Goal: Task Accomplishment & Management: Use online tool/utility

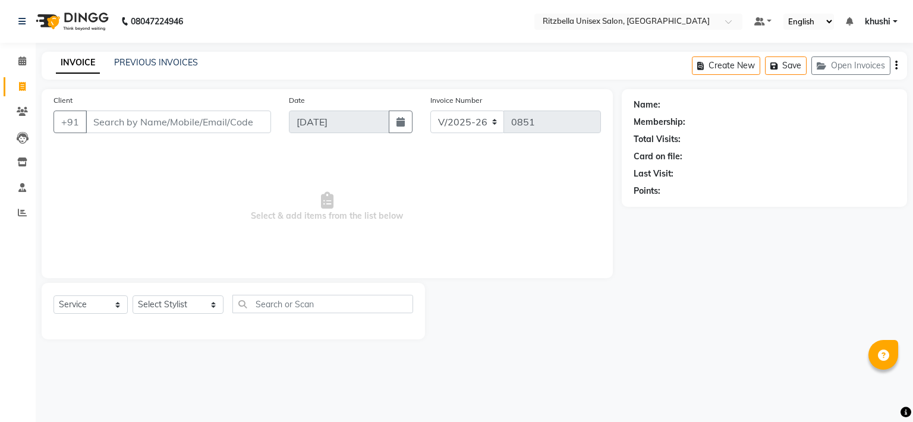
select select "6870"
select select "service"
click at [17, 65] on span at bounding box center [22, 62] width 21 height 14
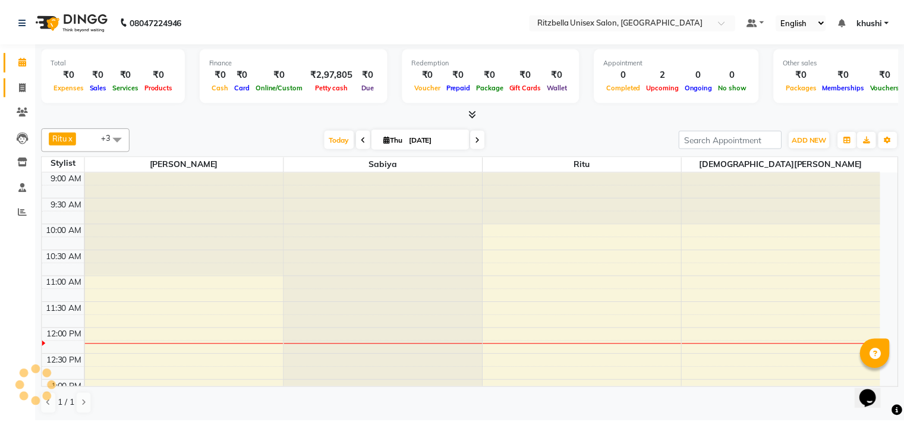
scroll to position [156, 0]
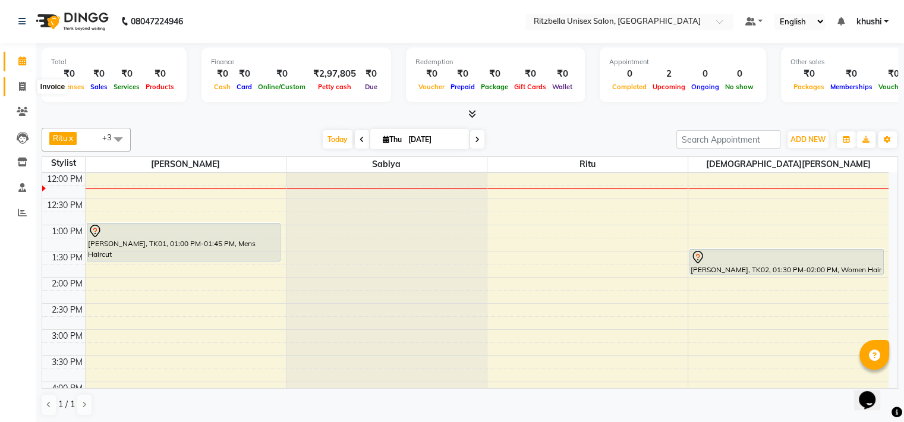
click at [17, 83] on span at bounding box center [22, 87] width 21 height 14
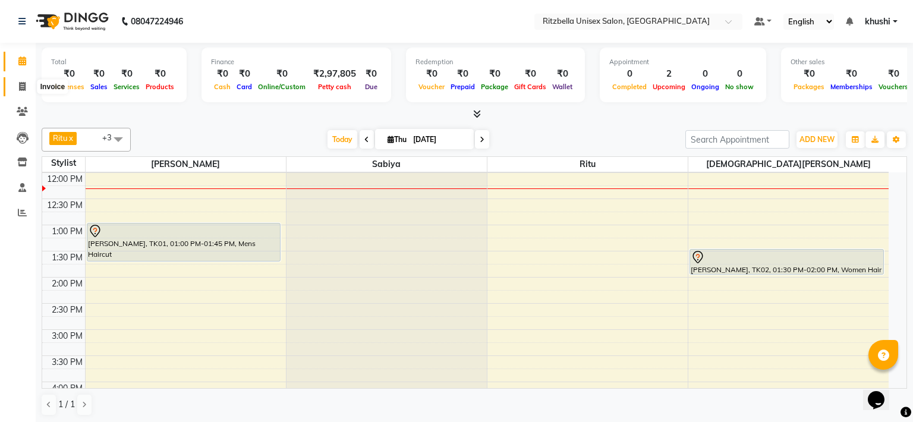
select select "6870"
select select "service"
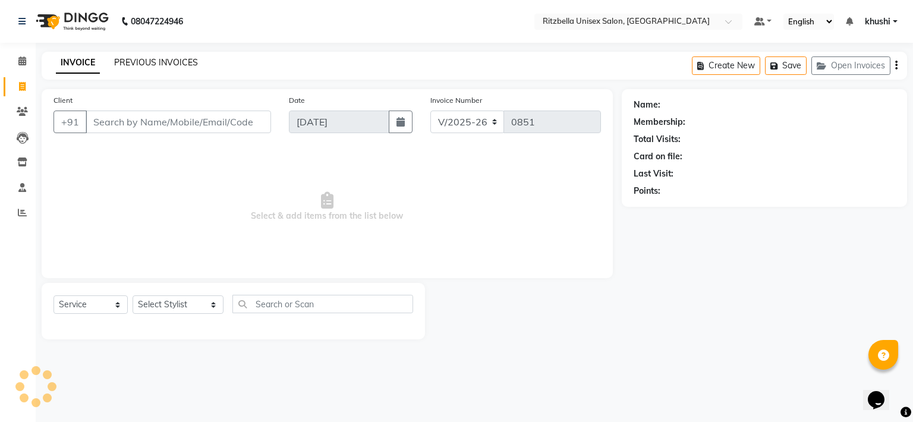
click at [114, 61] on link "PREVIOUS INVOICES" at bounding box center [156, 62] width 84 height 11
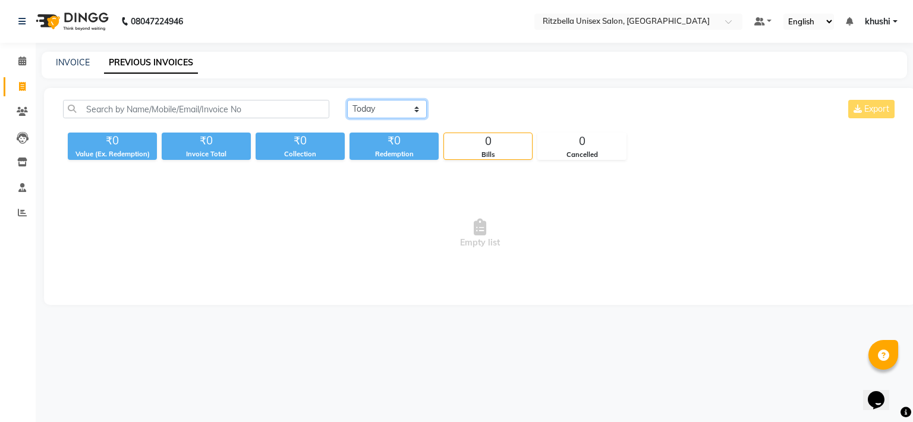
click at [396, 110] on select "[DATE] [DATE] Custom Range" at bounding box center [387, 109] width 80 height 18
click at [84, 62] on link "INVOICE" at bounding box center [73, 62] width 34 height 11
select select "service"
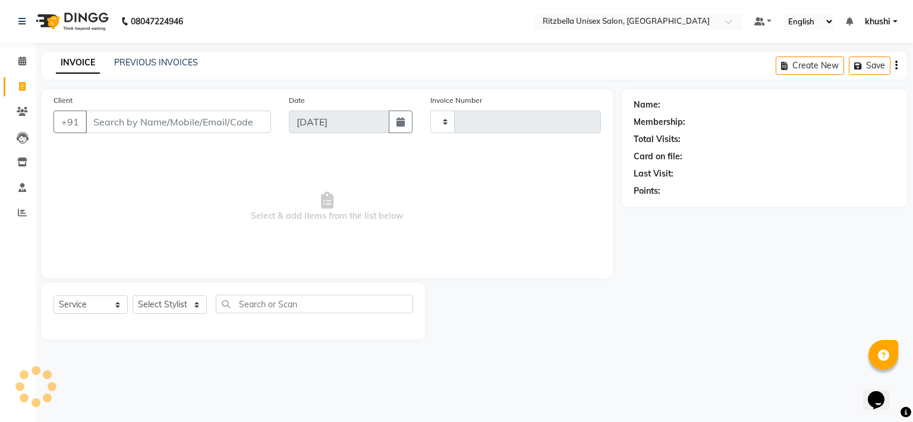
type input "0851"
select select "6870"
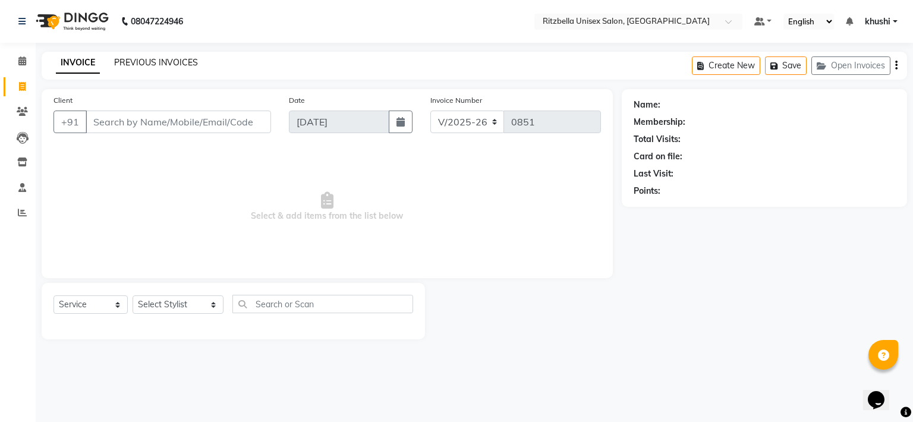
click at [166, 61] on link "PREVIOUS INVOICES" at bounding box center [156, 62] width 84 height 11
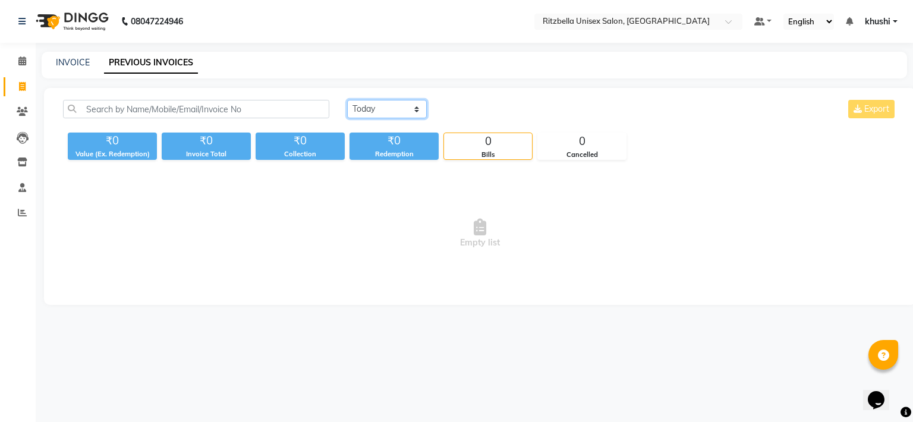
click at [385, 108] on select "[DATE] [DATE] Custom Range" at bounding box center [387, 109] width 80 height 18
select select "range"
click at [347, 100] on select "[DATE] [DATE] Custom Range" at bounding box center [387, 109] width 80 height 18
click at [495, 106] on input "[DATE]" at bounding box center [483, 109] width 83 height 17
select select "9"
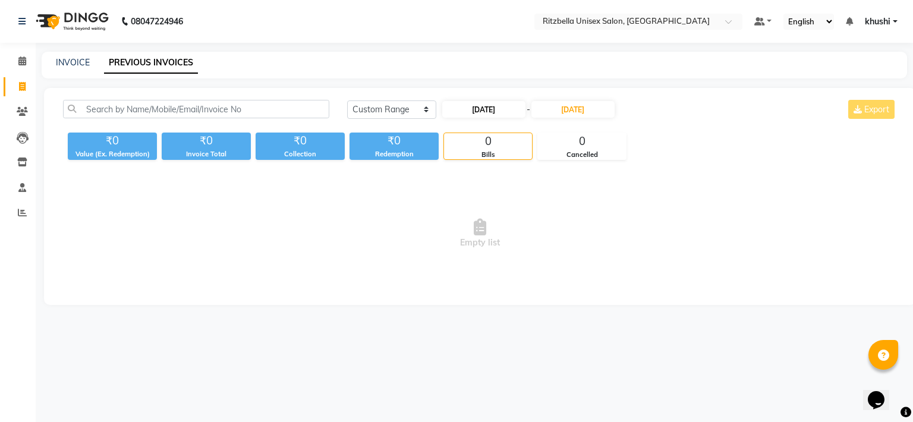
select select "2025"
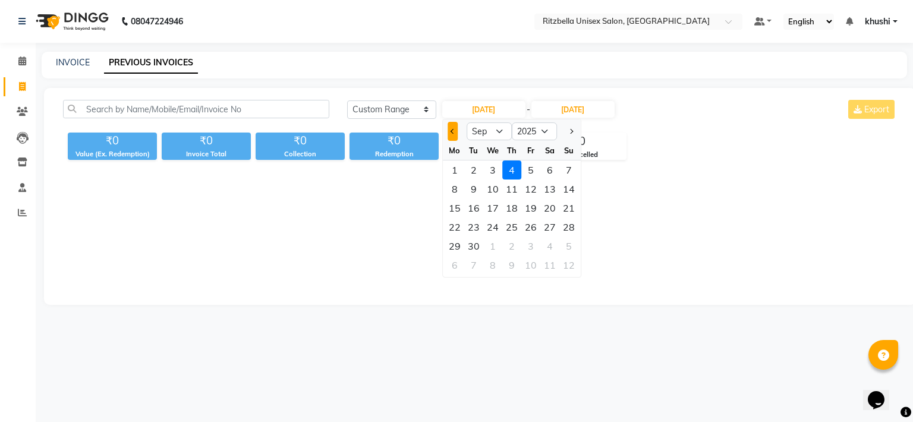
click at [453, 134] on button "Previous month" at bounding box center [453, 131] width 10 height 19
select select "8"
click at [459, 212] on div "11" at bounding box center [454, 207] width 19 height 19
type input "[DATE]"
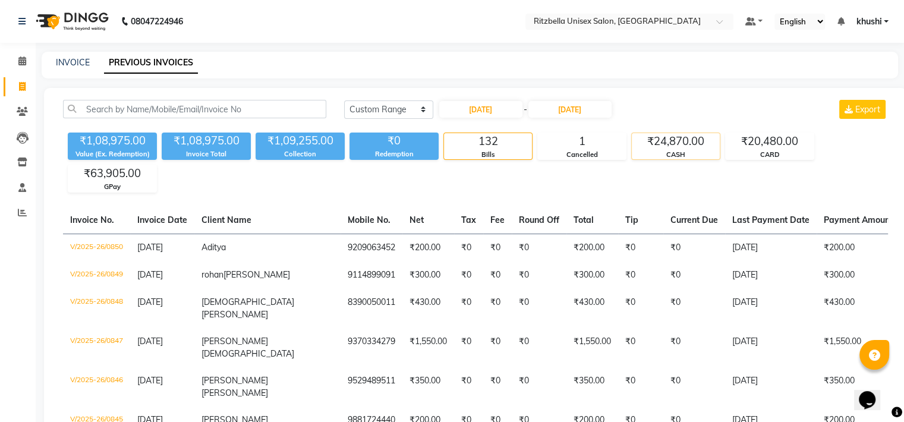
click at [680, 136] on div "₹24,870.00" at bounding box center [676, 141] width 88 height 17
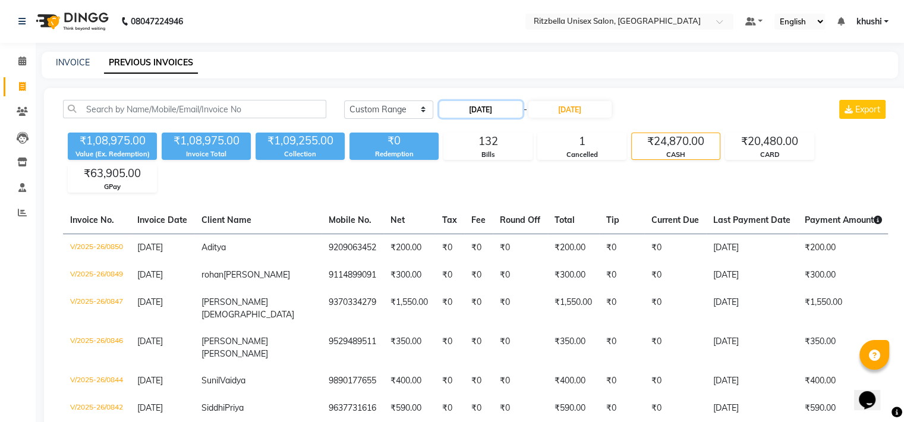
click at [502, 111] on input "[DATE]" at bounding box center [480, 109] width 83 height 17
select select "8"
select select "2025"
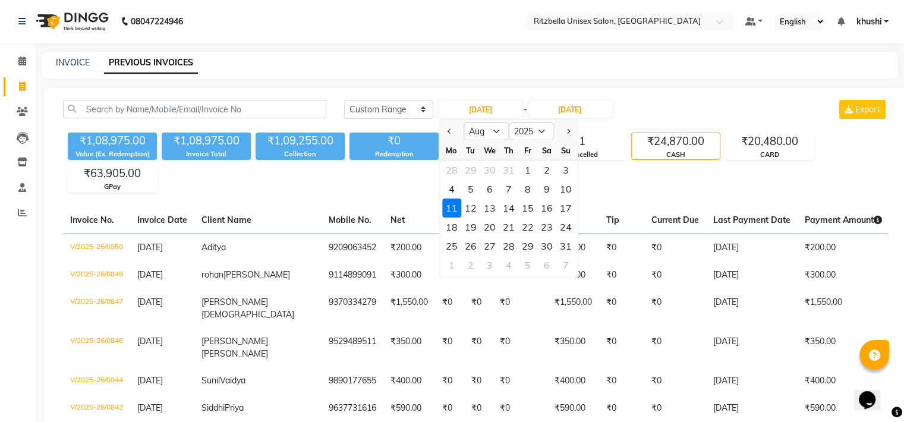
click at [713, 102] on div "[DATE] [DATE] Custom Range [DATE] Jan Feb Mar Apr May Jun [DATE] Aug Sep Oct No…" at bounding box center [616, 109] width 544 height 19
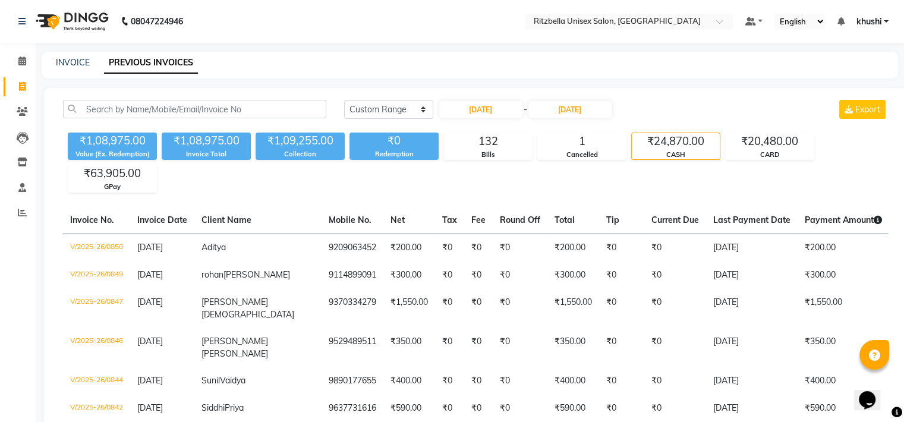
click at [678, 147] on div "₹24,870.00" at bounding box center [676, 141] width 88 height 17
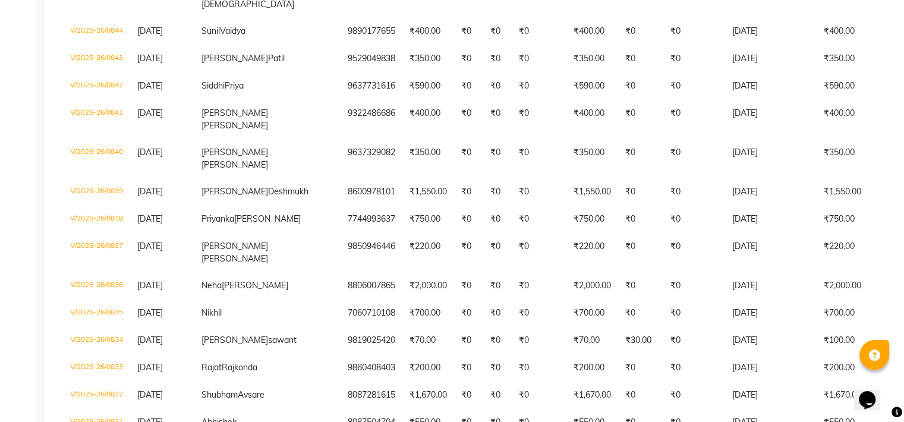
scroll to position [8, 0]
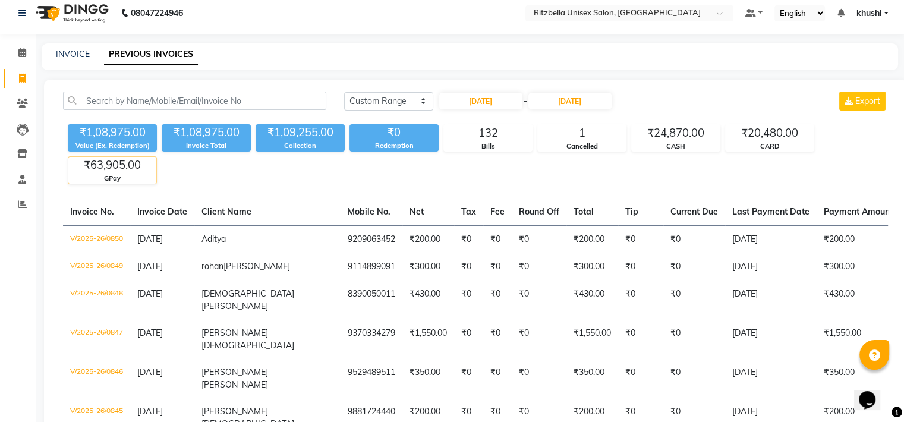
click at [143, 162] on div "₹63,905.00" at bounding box center [112, 165] width 88 height 17
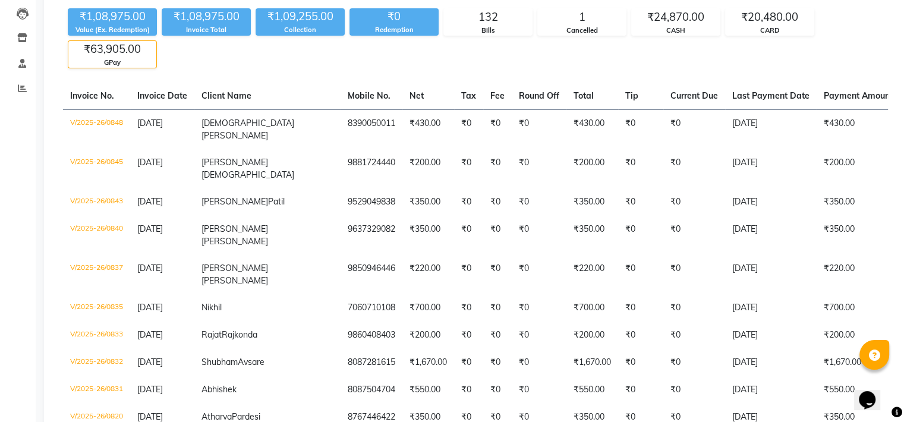
scroll to position [0, 0]
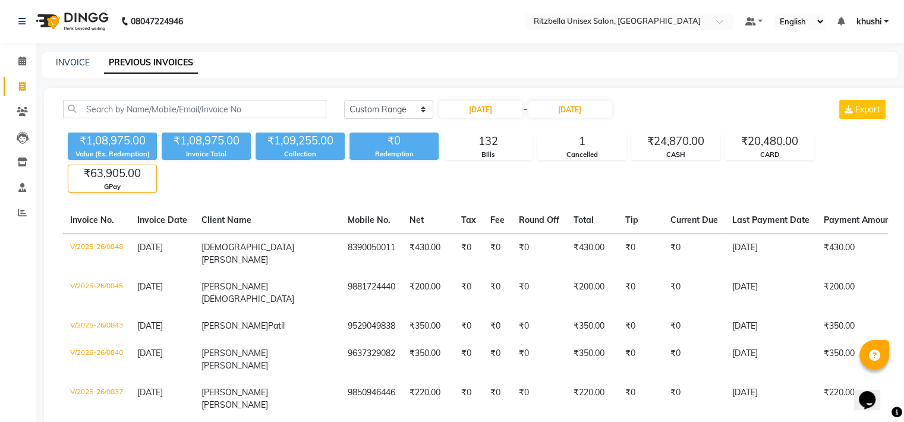
click at [103, 182] on div "GPay" at bounding box center [112, 187] width 88 height 10
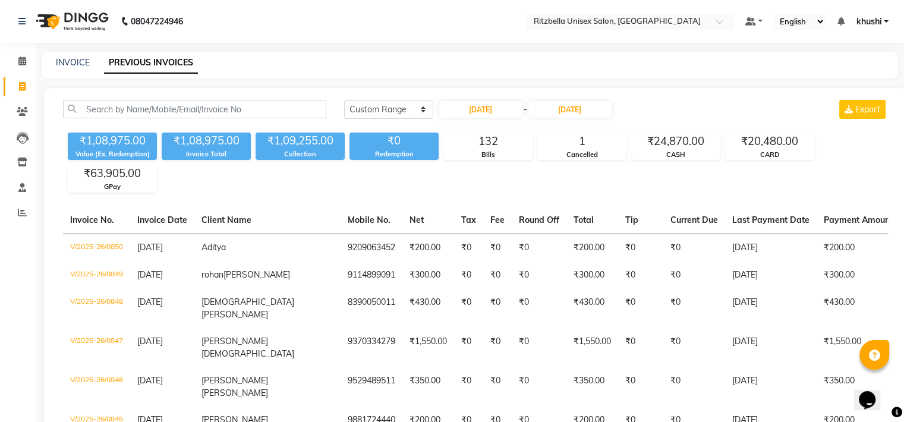
click at [668, 162] on div "₹1,08,975.00 Value (Ex. Redemption) ₹1,08,975.00 Invoice Total ₹1,09,255.00 Col…" at bounding box center [475, 160] width 825 height 65
click at [458, 106] on input "[DATE]" at bounding box center [480, 109] width 83 height 17
select select "8"
select select "2025"
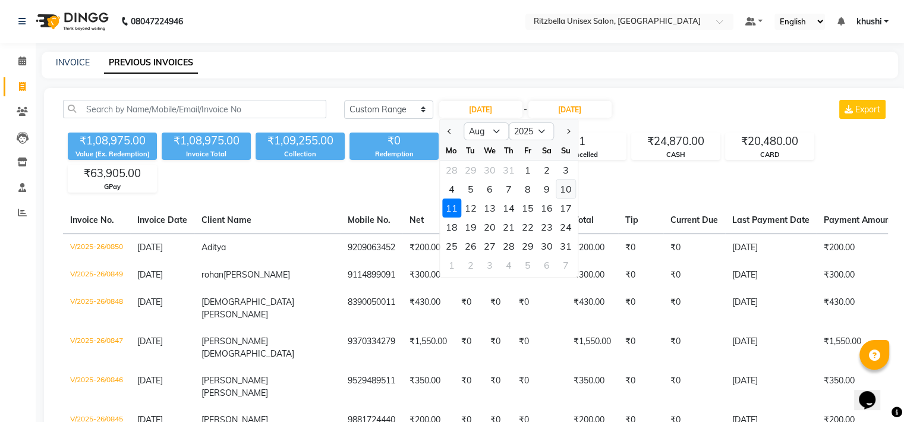
click at [565, 193] on div "10" at bounding box center [565, 188] width 19 height 19
type input "[DATE]"
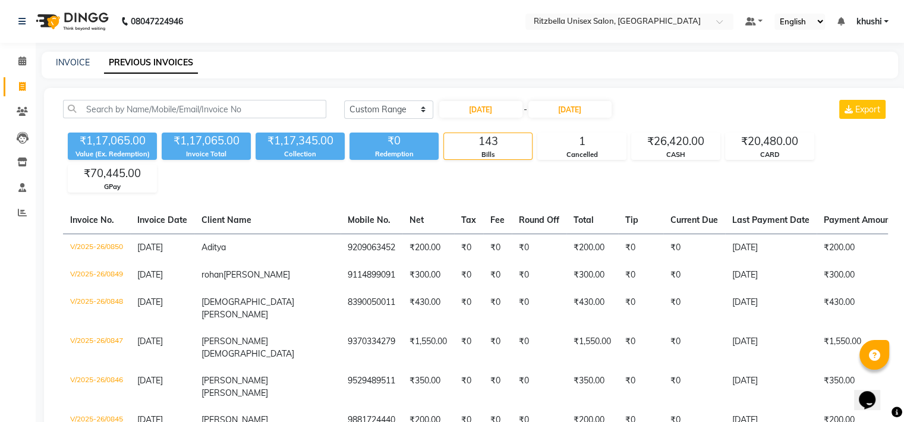
click at [588, 183] on div "₹1,17,065.00 Value (Ex. Redemption) ₹1,17,065.00 Invoice Total ₹1,17,345.00 Col…" at bounding box center [475, 160] width 825 height 65
click at [678, 146] on div "₹26,420.00" at bounding box center [676, 141] width 88 height 17
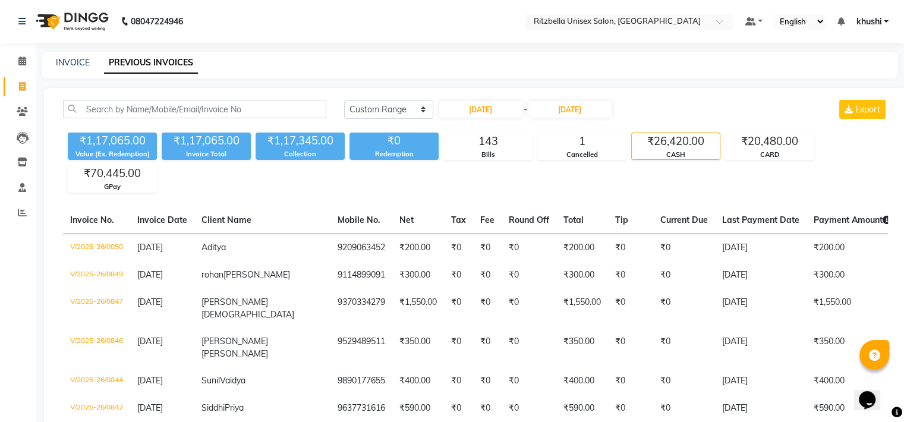
click at [666, 171] on div "₹1,17,065.00 Value (Ex. Redemption) ₹1,17,065.00 Invoice Total ₹1,17,345.00 Col…" at bounding box center [475, 160] width 825 height 65
click at [109, 185] on div "GPay" at bounding box center [112, 187] width 88 height 10
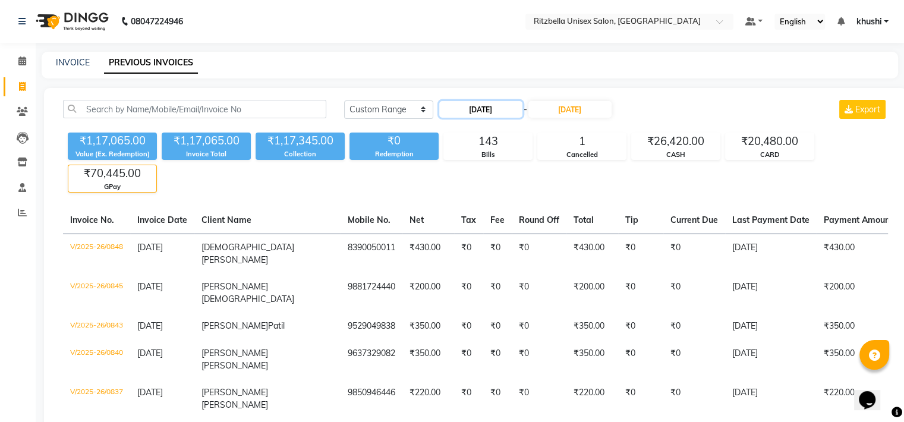
click at [486, 104] on input "[DATE]" at bounding box center [480, 109] width 83 height 17
select select "8"
select select "2025"
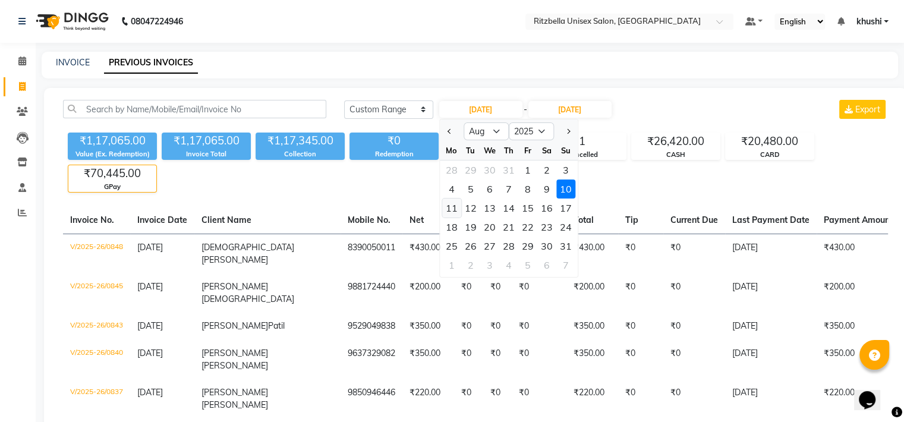
click at [452, 210] on div "11" at bounding box center [451, 207] width 19 height 19
type input "[DATE]"
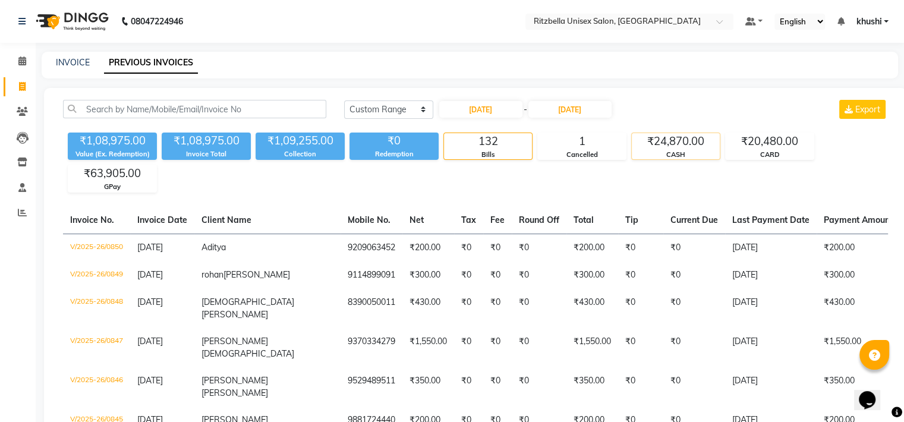
click at [663, 152] on div "CASH" at bounding box center [676, 155] width 88 height 10
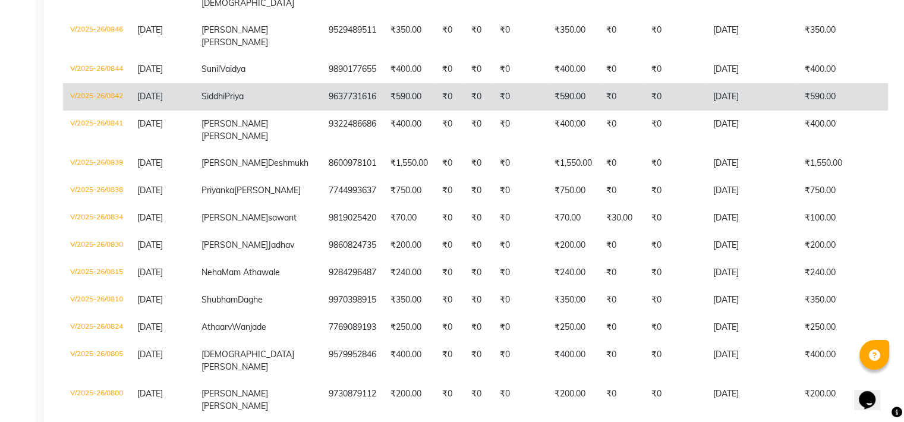
scroll to position [302, 0]
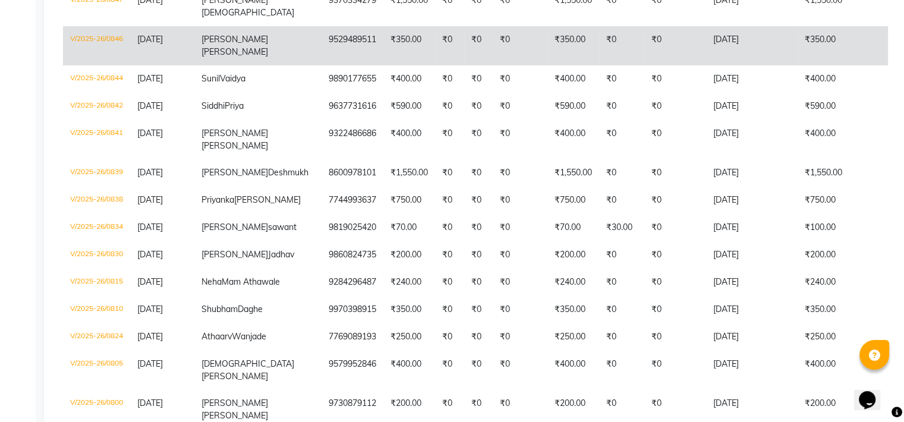
click at [218, 34] on span "[PERSON_NAME]" at bounding box center [234, 39] width 67 height 11
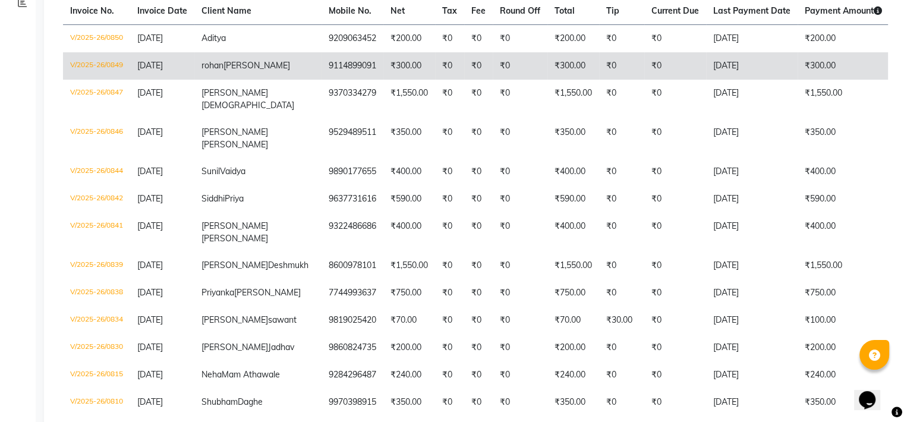
scroll to position [0, 0]
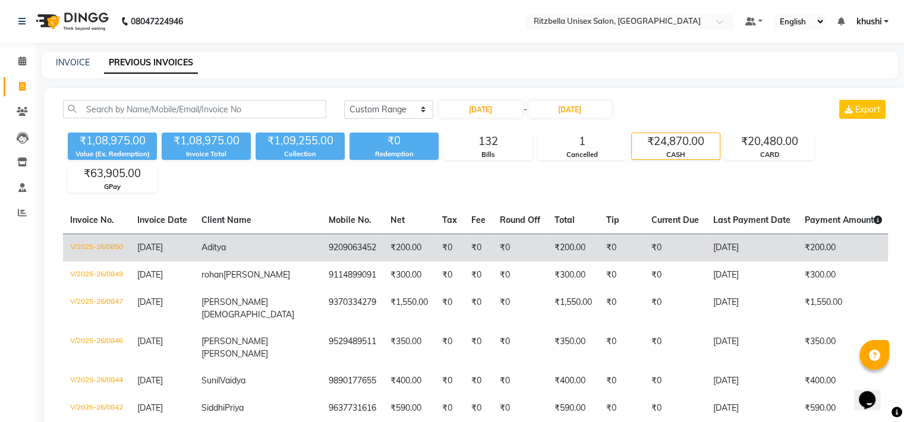
click at [142, 253] on td "[DATE]" at bounding box center [162, 248] width 64 height 28
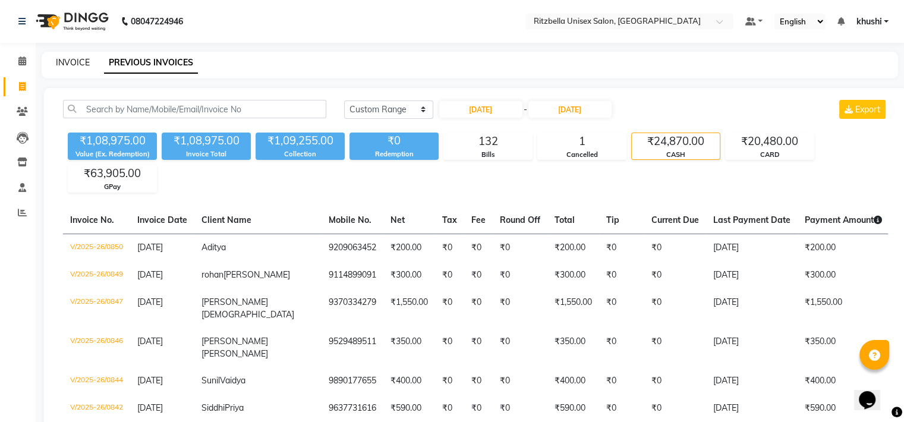
click at [83, 62] on link "INVOICE" at bounding box center [73, 62] width 34 height 11
select select "service"
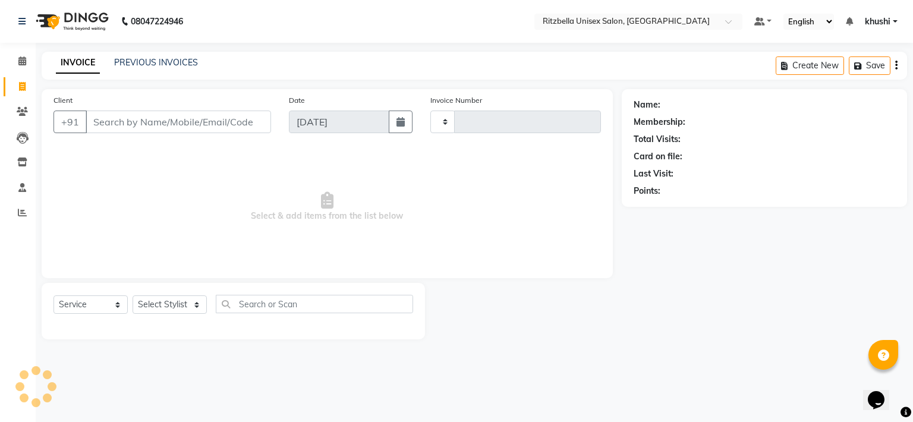
type input "0851"
select select "6870"
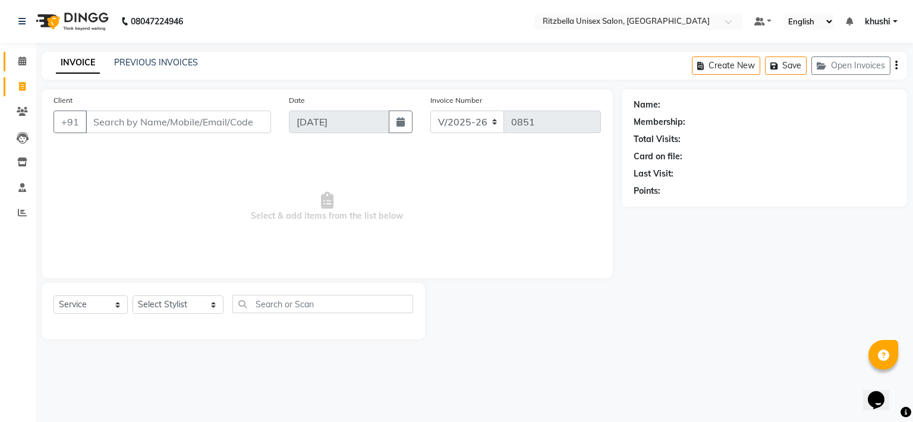
click at [20, 58] on icon at bounding box center [22, 60] width 8 height 9
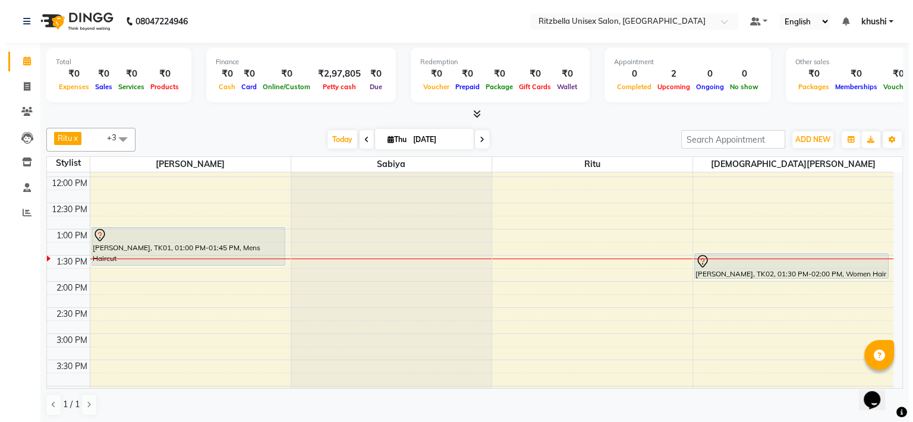
scroll to position [159, 0]
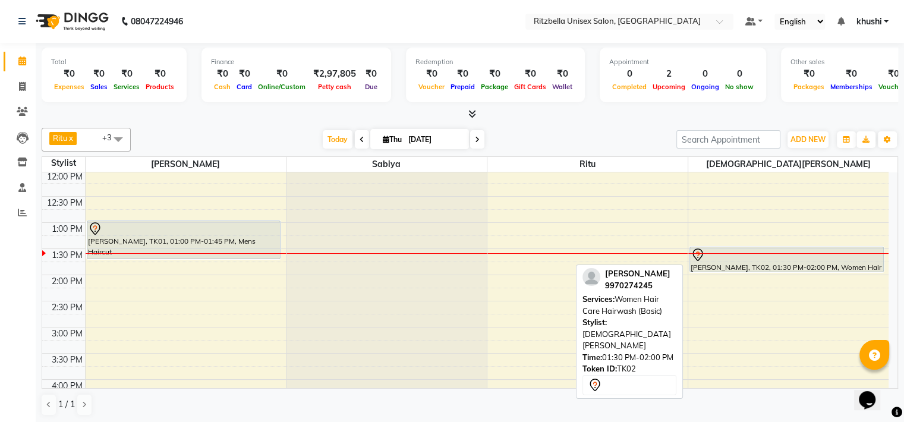
click at [746, 254] on div at bounding box center [787, 255] width 192 height 14
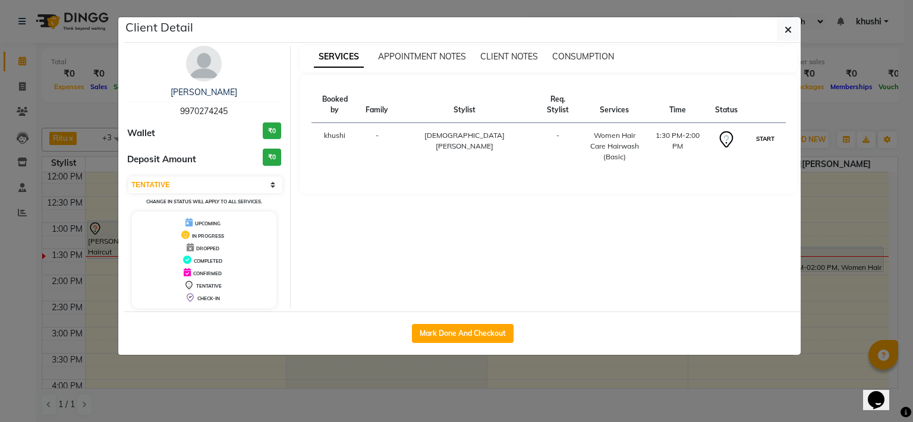
click at [764, 131] on button "START" at bounding box center [765, 138] width 24 height 15
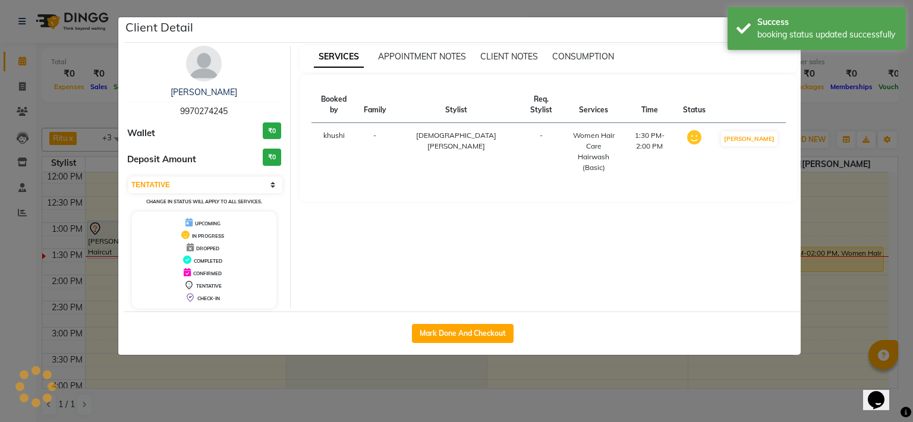
select select "1"
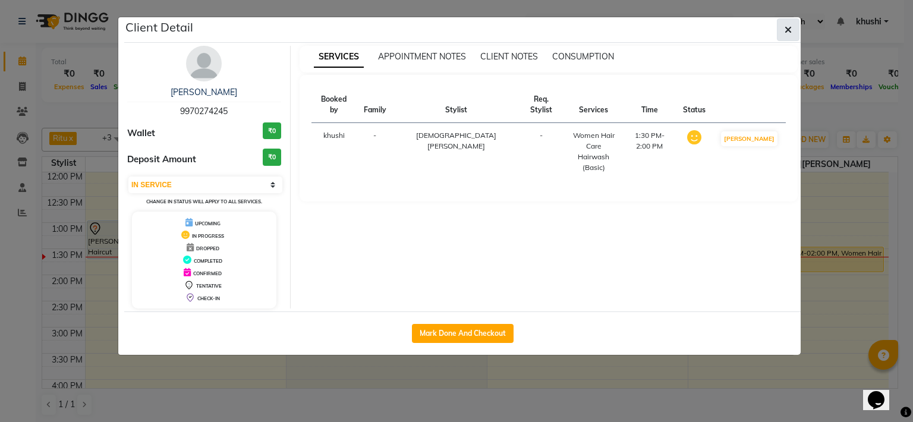
click at [792, 36] on button "button" at bounding box center [788, 29] width 23 height 23
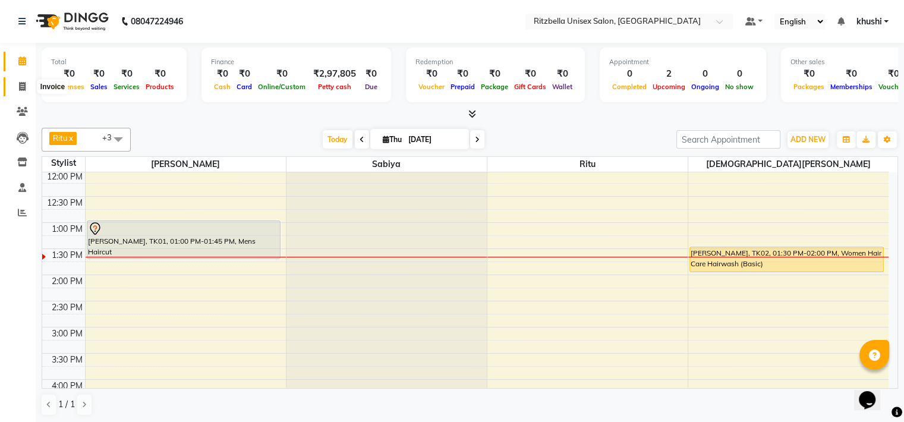
click at [18, 83] on span at bounding box center [22, 87] width 21 height 14
select select "service"
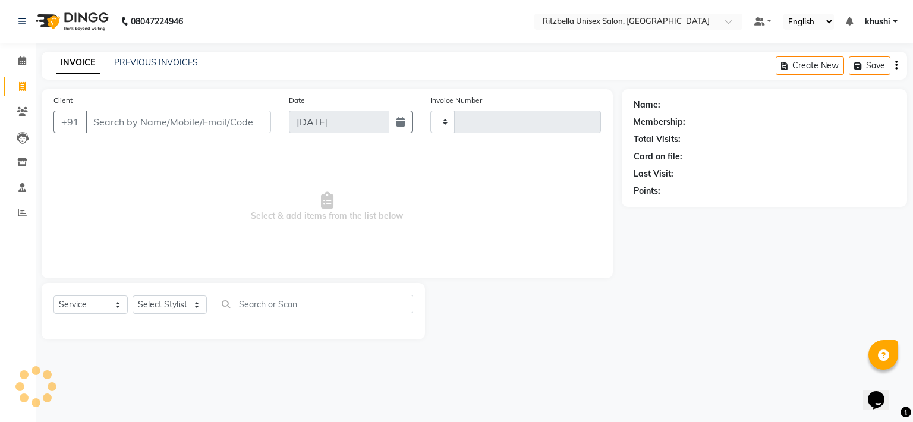
type input "0851"
select select "6870"
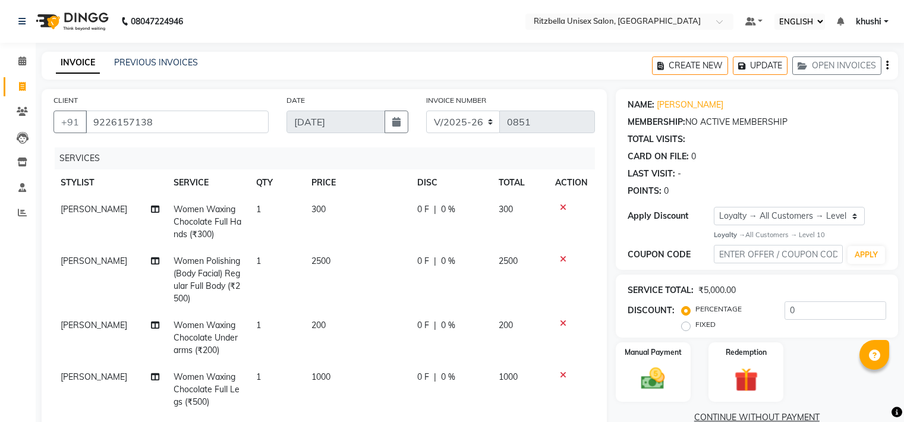
select select "ec"
select select "6870"
select select "service"
select select "1: Object"
